Goal: Information Seeking & Learning: Understand process/instructions

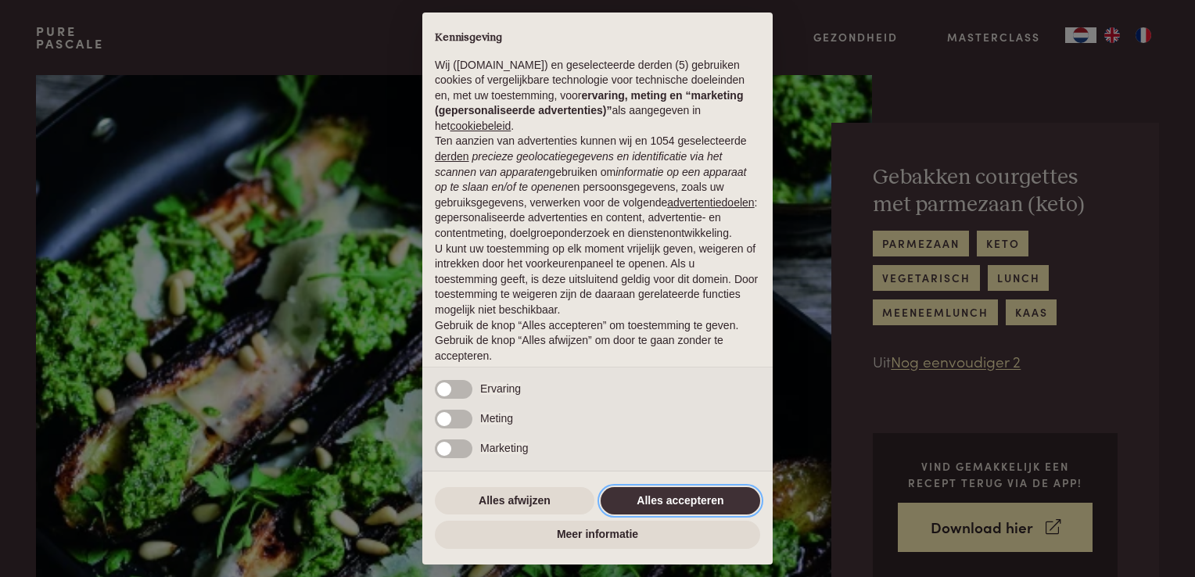
click at [687, 506] on button "Alles accepteren" at bounding box center [679, 501] width 159 height 28
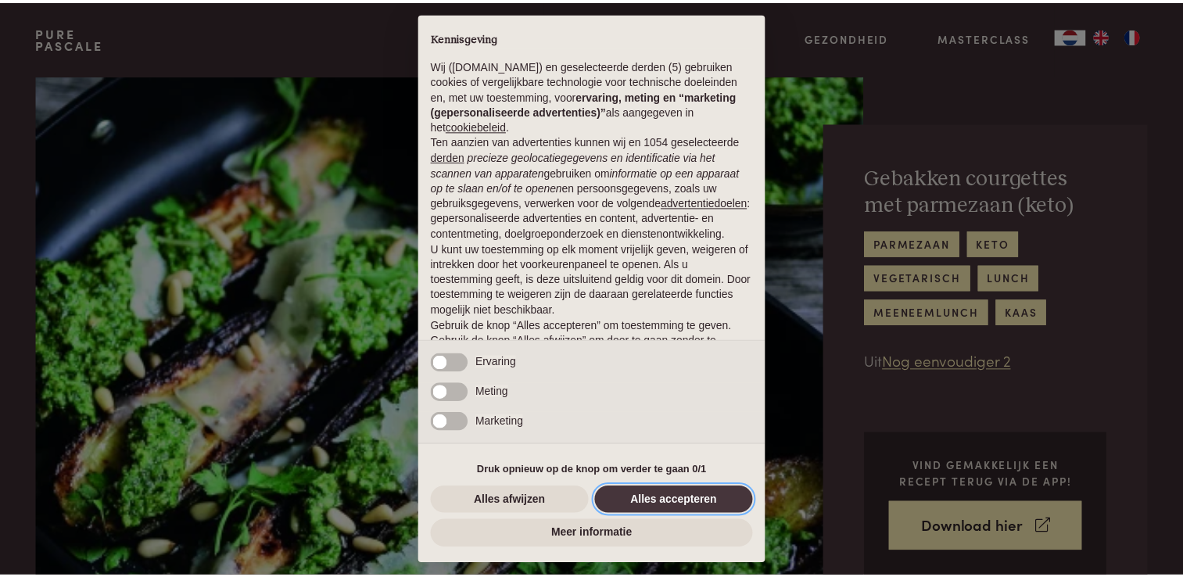
scroll to position [51, 0]
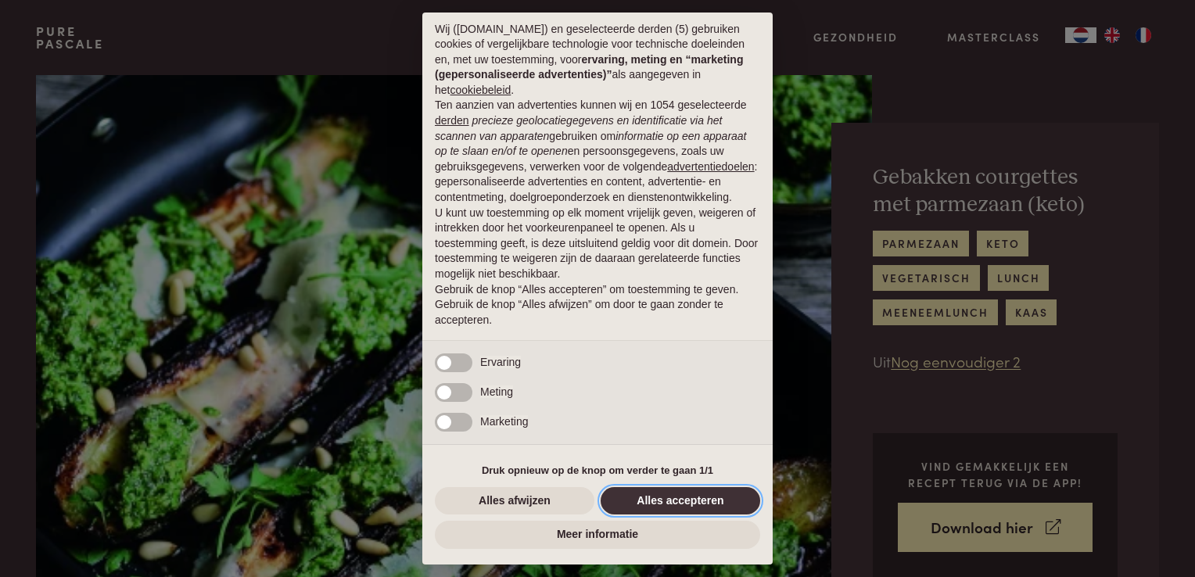
click at [679, 494] on button "Alles accepteren" at bounding box center [679, 501] width 159 height 28
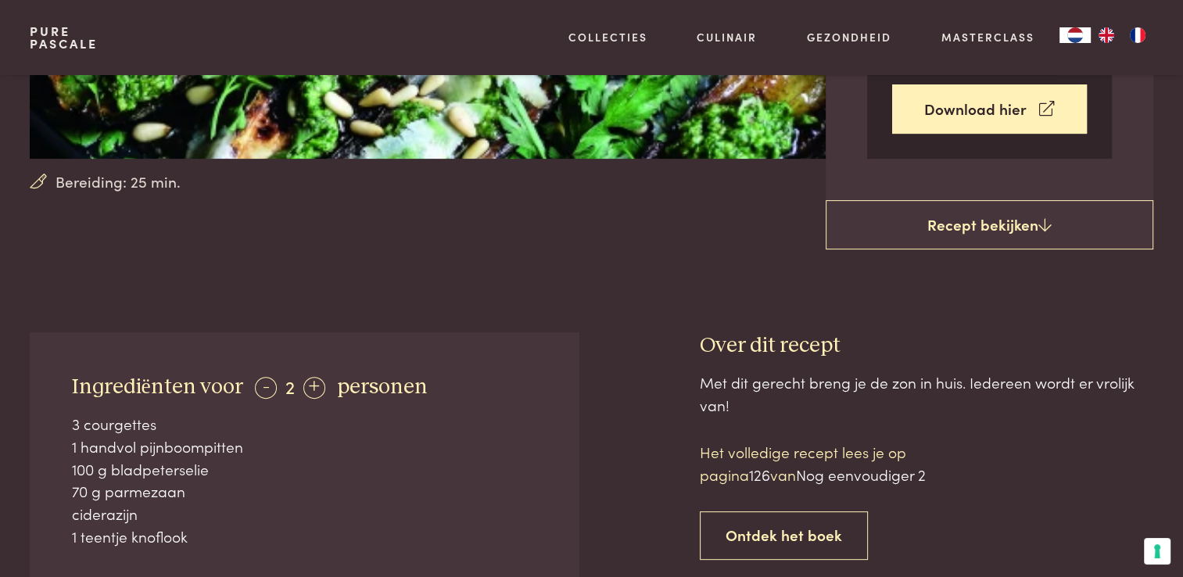
scroll to position [423, 0]
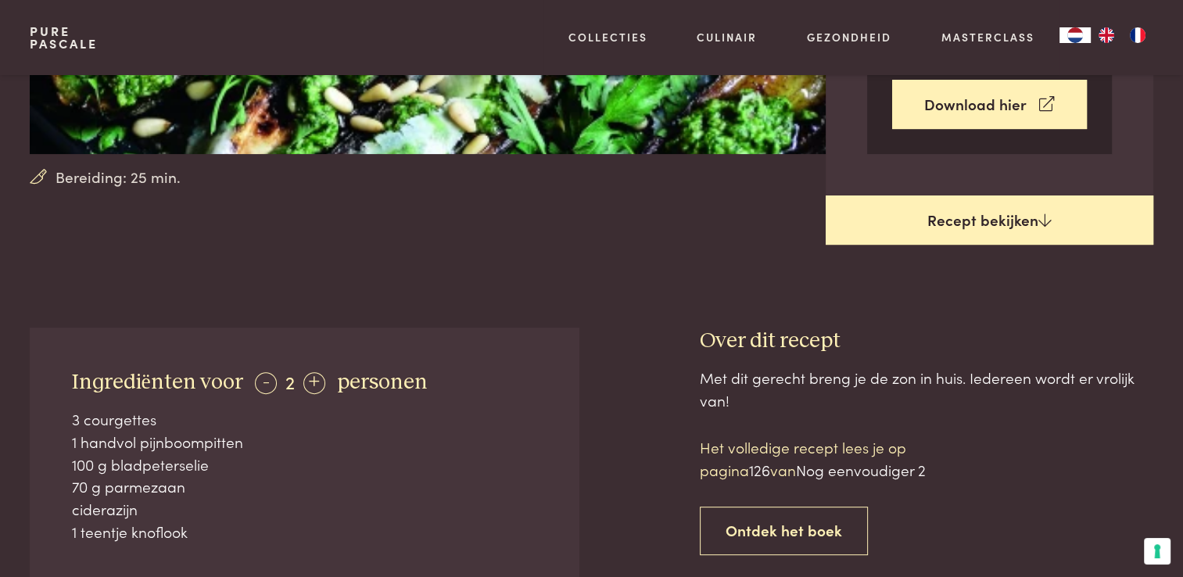
click at [962, 223] on link "Recept bekijken" at bounding box center [990, 220] width 328 height 50
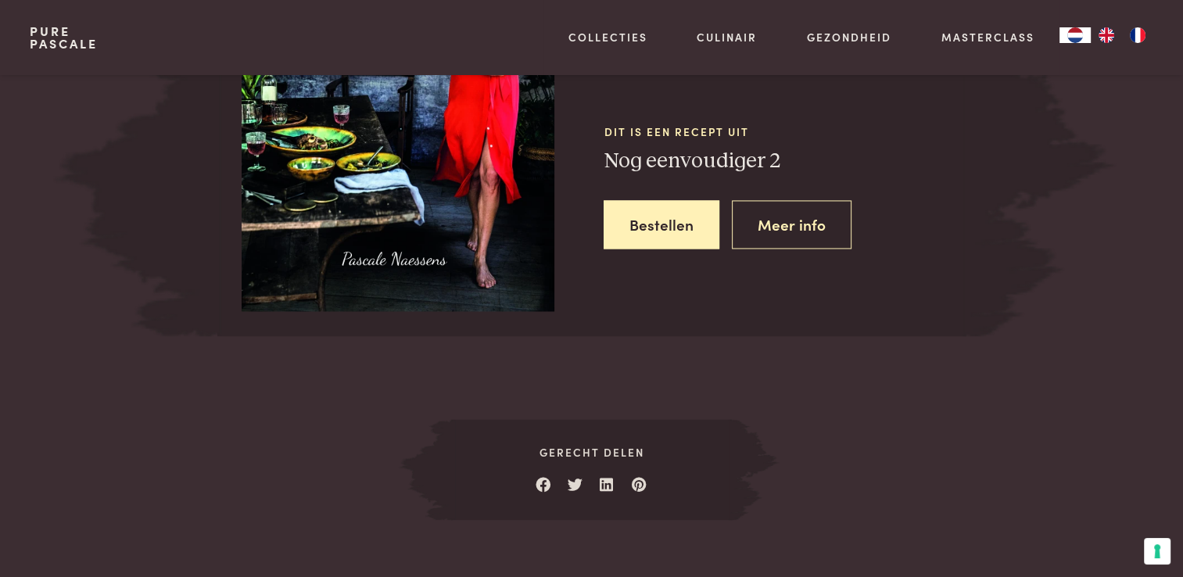
scroll to position [2337, 0]
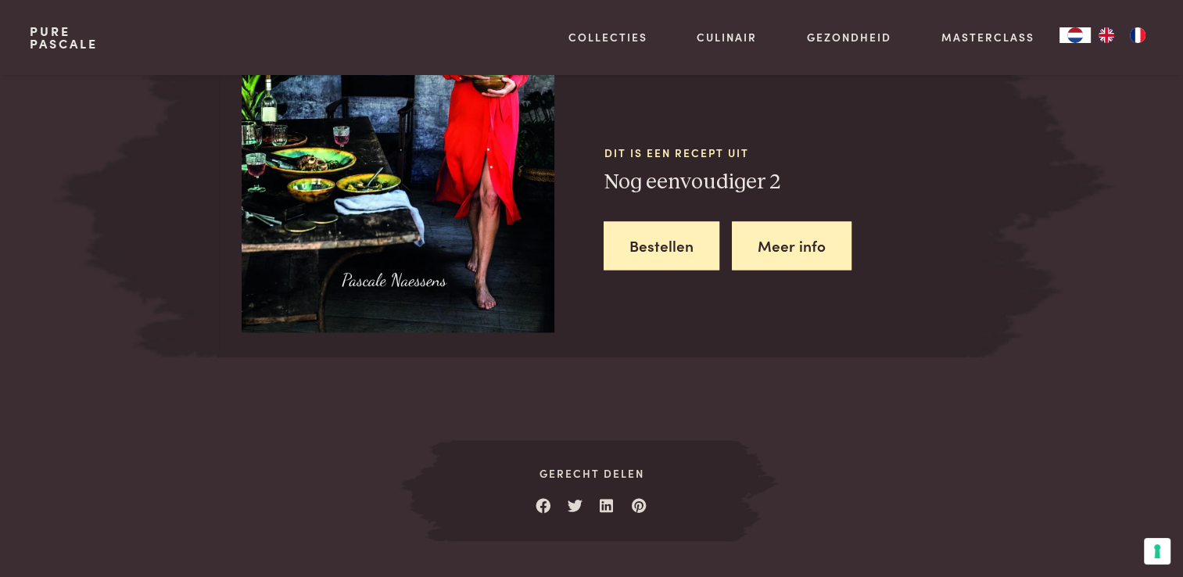
click at [795, 245] on link "Meer info" at bounding box center [792, 245] width 120 height 49
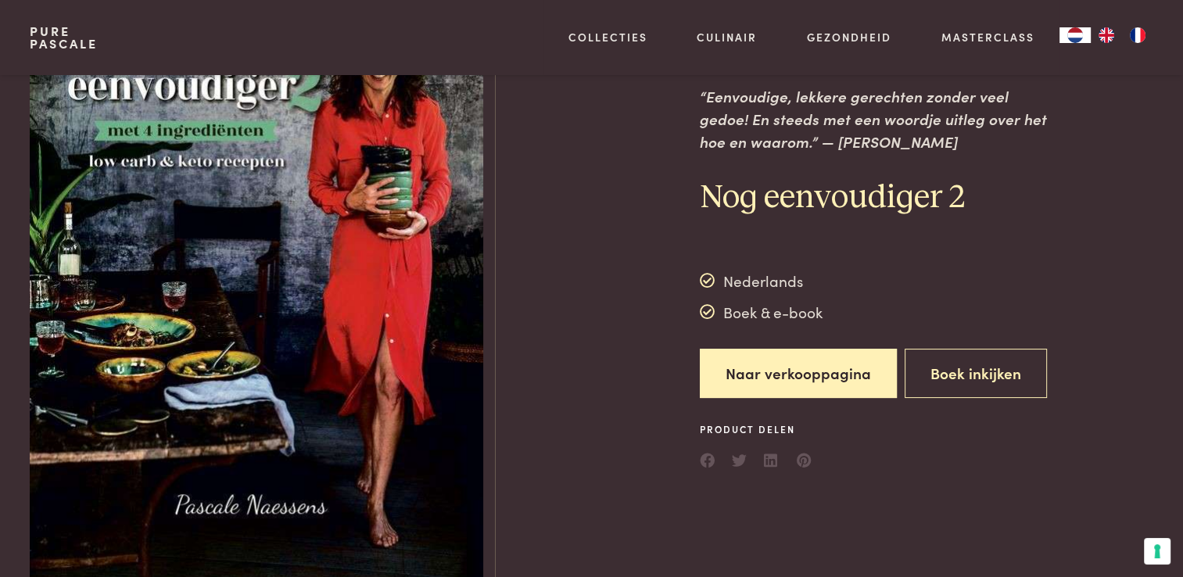
scroll to position [72, 0]
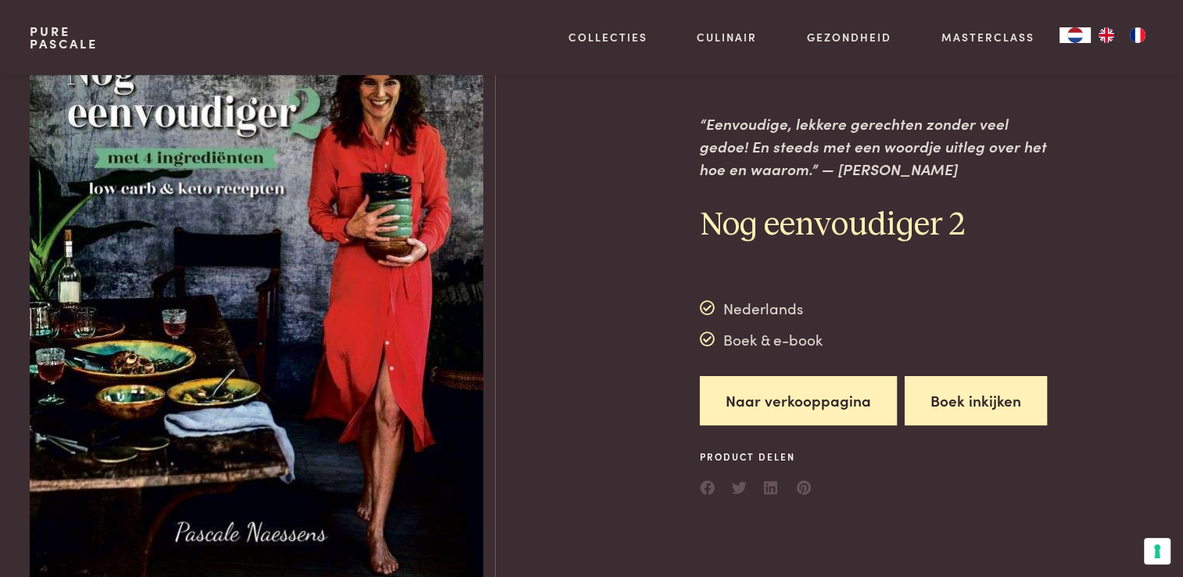
click at [1016, 409] on button "Boek inkijken" at bounding box center [976, 400] width 142 height 49
